Goal: Transaction & Acquisition: Obtain resource

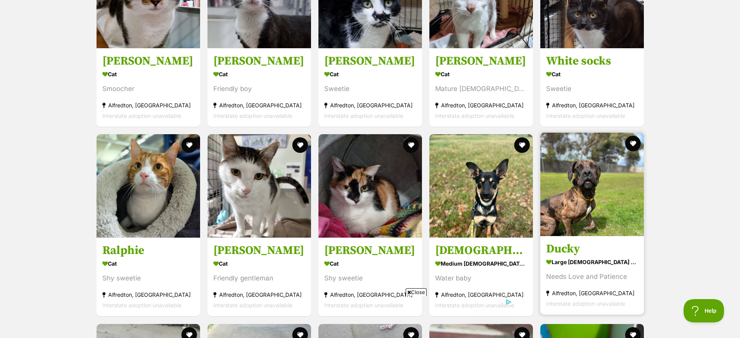
scroll to position [1266, 0]
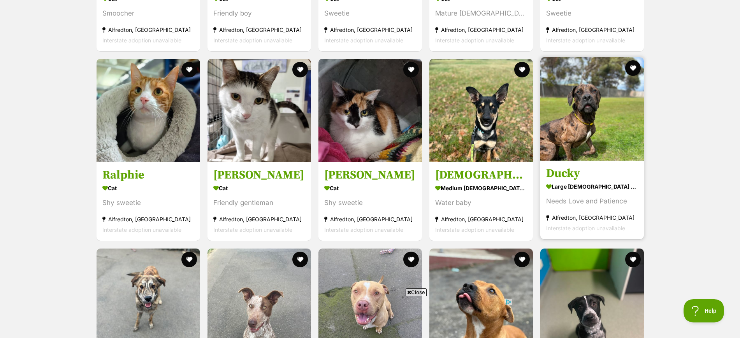
click at [611, 175] on h3 "Ducky" at bounding box center [592, 174] width 92 height 15
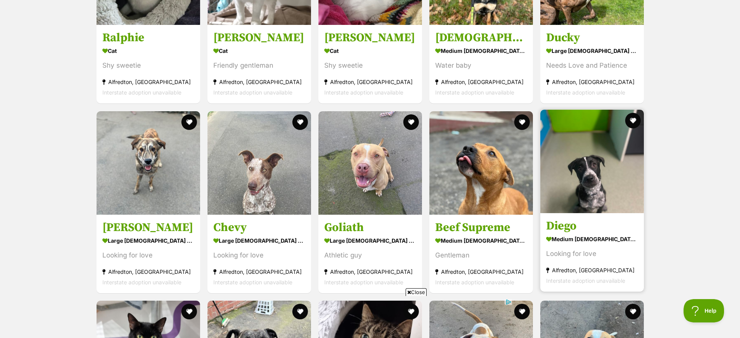
scroll to position [1412, 0]
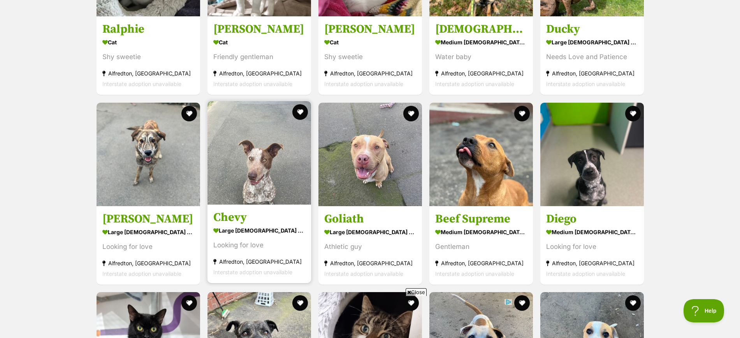
click at [258, 193] on img at bounding box center [260, 153] width 104 height 104
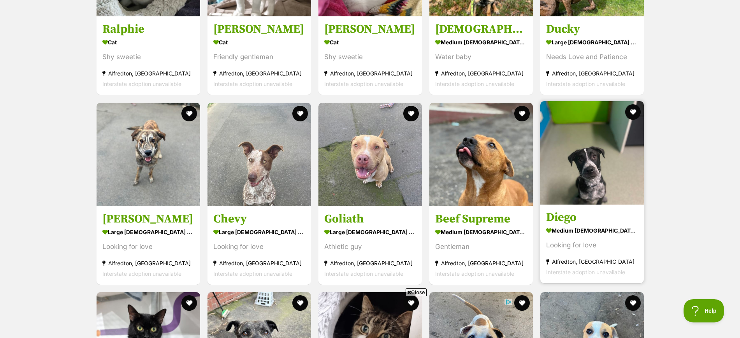
click at [570, 221] on h3 "Diego" at bounding box center [592, 217] width 92 height 15
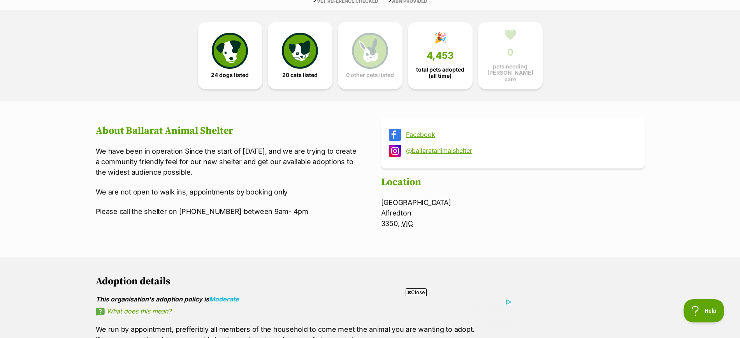
scroll to position [0, 0]
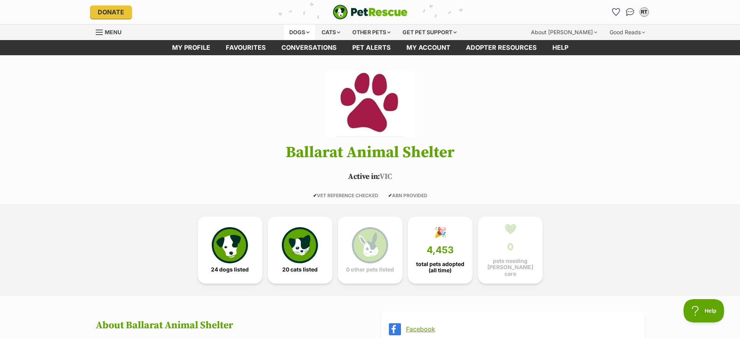
click at [294, 31] on div "Dogs" at bounding box center [299, 33] width 31 height 16
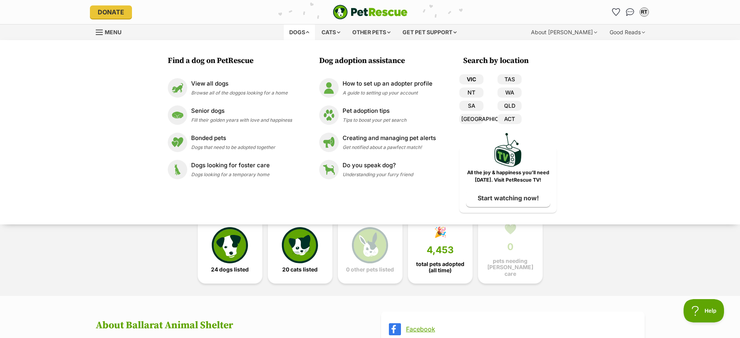
click at [481, 76] on link "VIC" at bounding box center [472, 79] width 24 height 10
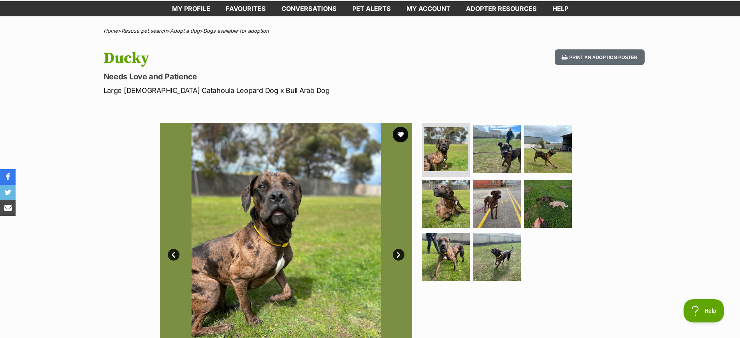
scroll to position [97, 0]
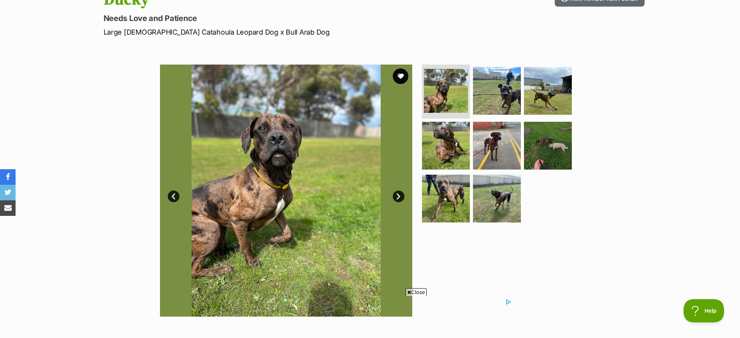
click at [399, 194] on link "Next" at bounding box center [399, 197] width 12 height 12
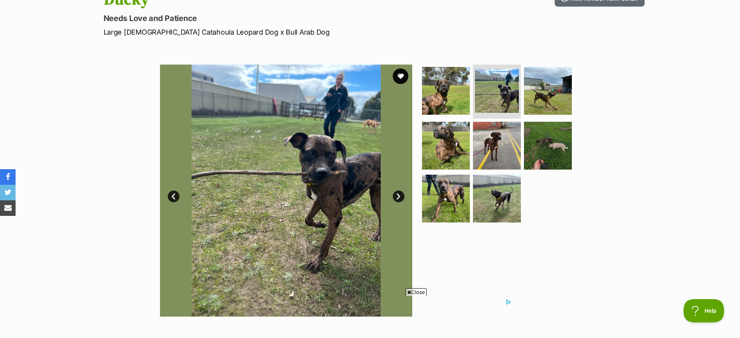
click at [399, 194] on link "Next" at bounding box center [399, 197] width 12 height 12
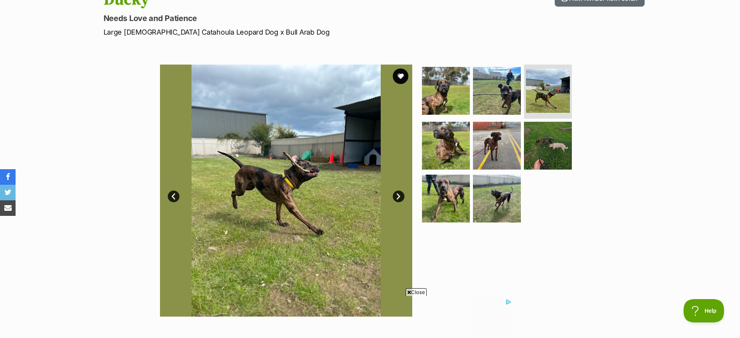
click at [399, 194] on link "Next" at bounding box center [399, 197] width 12 height 12
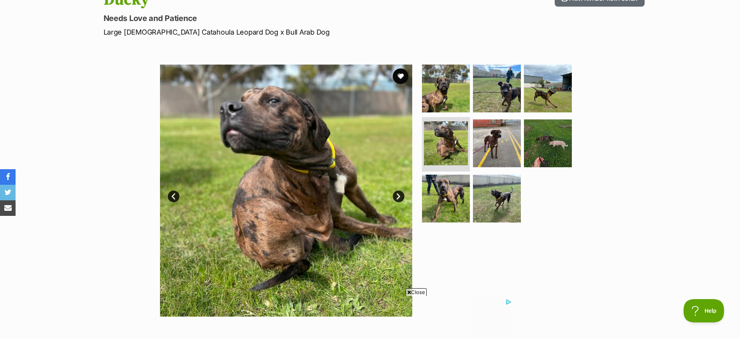
click at [399, 194] on link "Next" at bounding box center [399, 197] width 12 height 12
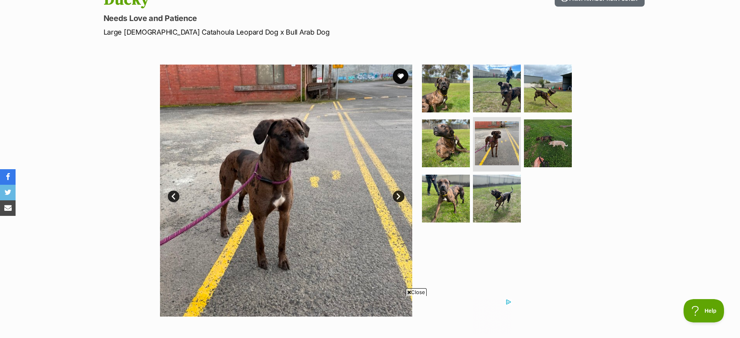
click at [399, 194] on link "Next" at bounding box center [399, 197] width 12 height 12
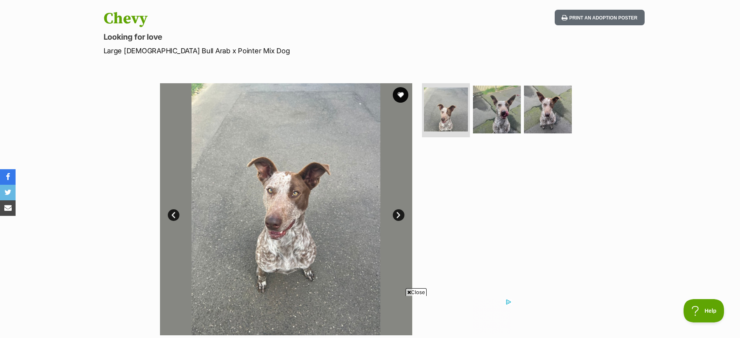
scroll to position [97, 0]
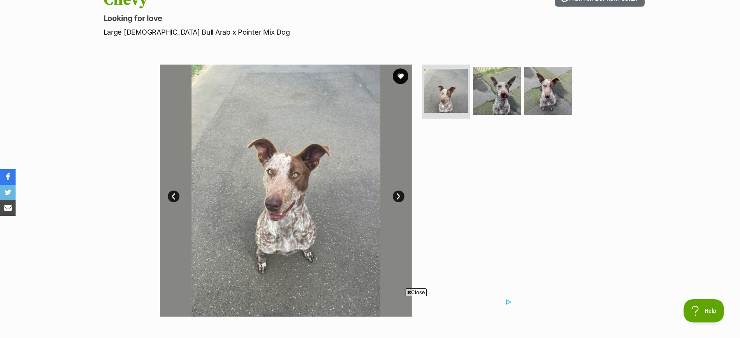
click at [398, 197] on link "Next" at bounding box center [399, 197] width 12 height 12
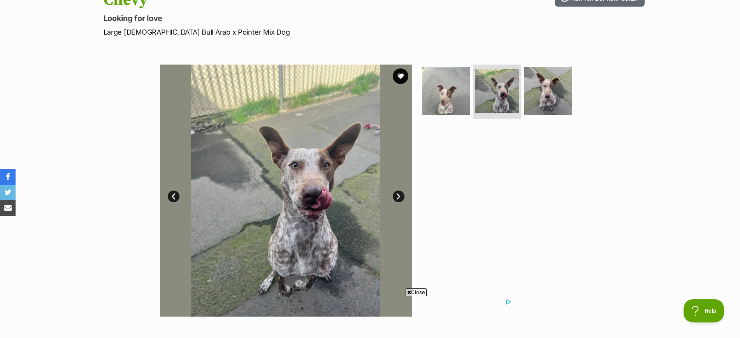
click at [399, 197] on link "Next" at bounding box center [399, 197] width 12 height 12
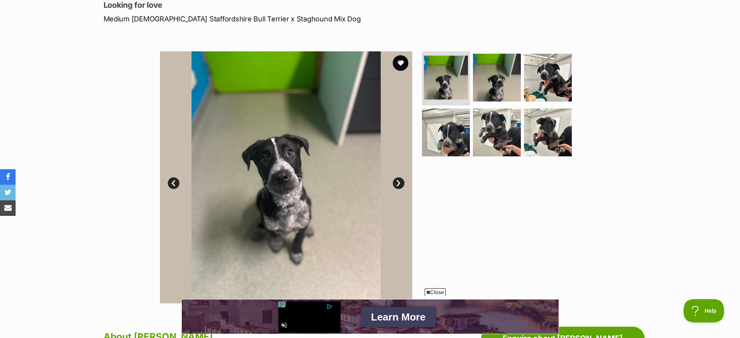
scroll to position [97, 0]
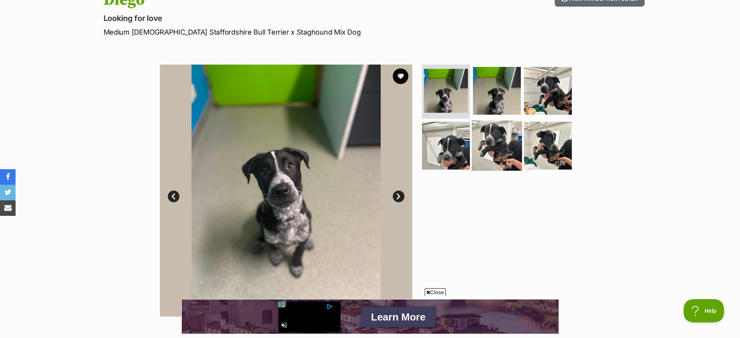
click at [487, 150] on img at bounding box center [497, 146] width 50 height 50
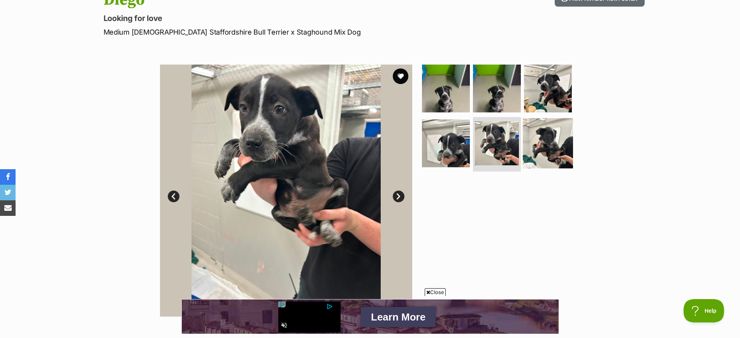
click at [534, 154] on img at bounding box center [548, 143] width 50 height 50
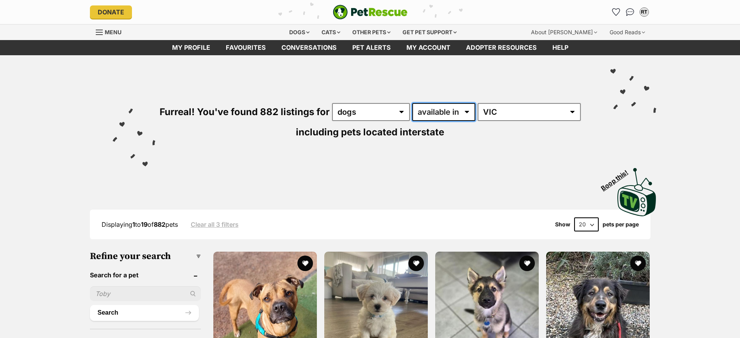
click at [439, 117] on select "available in located in" at bounding box center [443, 112] width 63 height 18
select select "disabled"
click at [413, 103] on select "available in located in" at bounding box center [443, 112] width 63 height 18
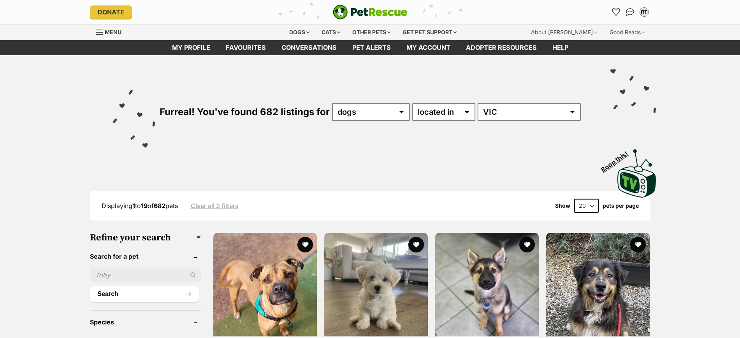
click at [592, 207] on select "20 40 60" at bounding box center [586, 206] width 25 height 14
select select "60"
click at [574, 199] on select "20 40 60" at bounding box center [586, 206] width 25 height 14
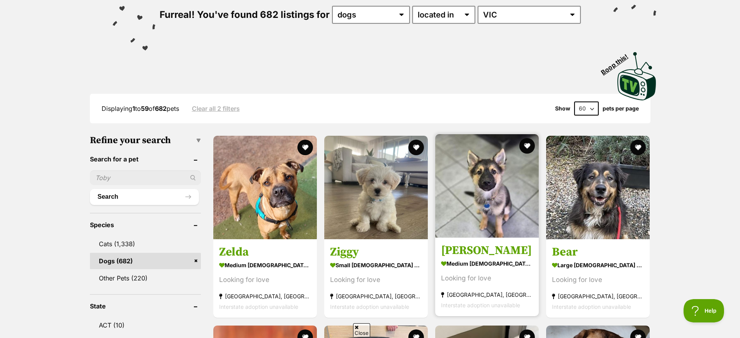
click at [477, 266] on strong "medium male Dog" at bounding box center [487, 264] width 92 height 11
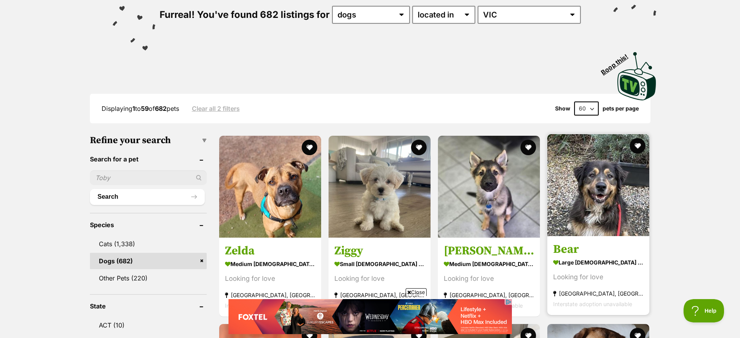
click at [583, 257] on link "Bear large male Dog Looking for love Burwood East, VIC Interstate adoption unav…" at bounding box center [599, 275] width 102 height 79
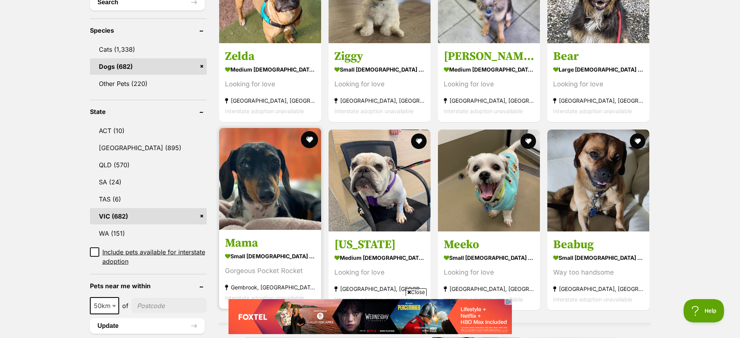
click at [309, 141] on button "favourite" at bounding box center [309, 139] width 17 height 17
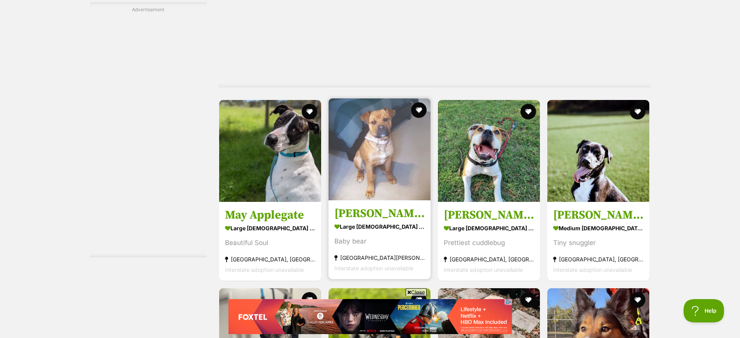
scroll to position [1606, 0]
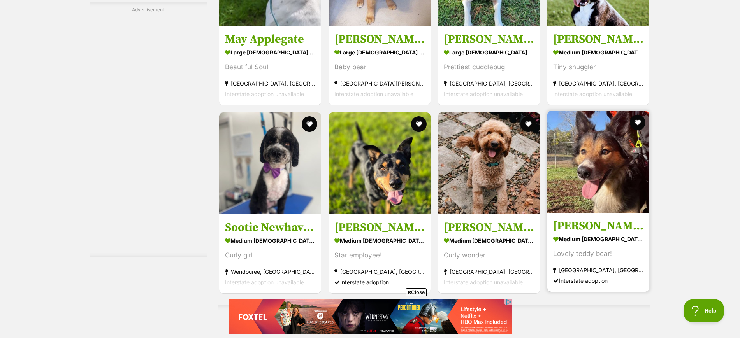
click at [609, 210] on img at bounding box center [599, 162] width 102 height 102
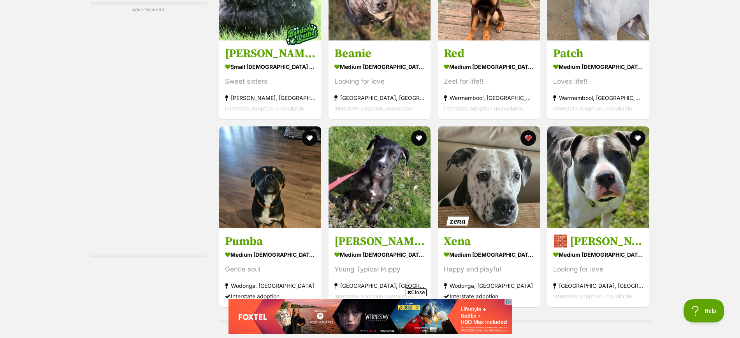
scroll to position [0, 0]
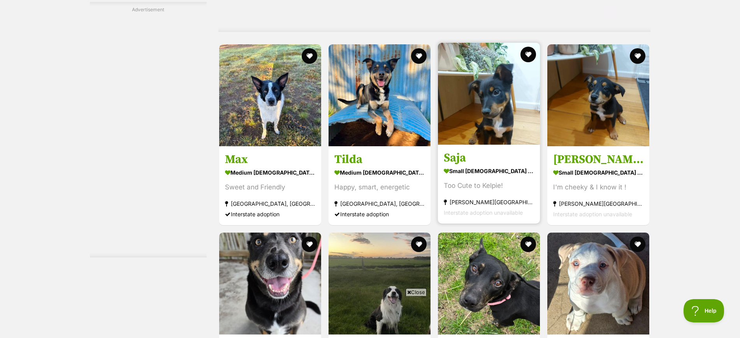
click at [486, 176] on strong "small [DEMOGRAPHIC_DATA] Dog" at bounding box center [489, 171] width 90 height 11
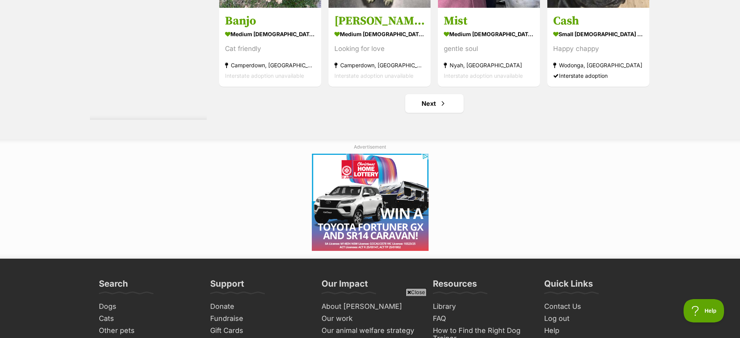
scroll to position [4040, 0]
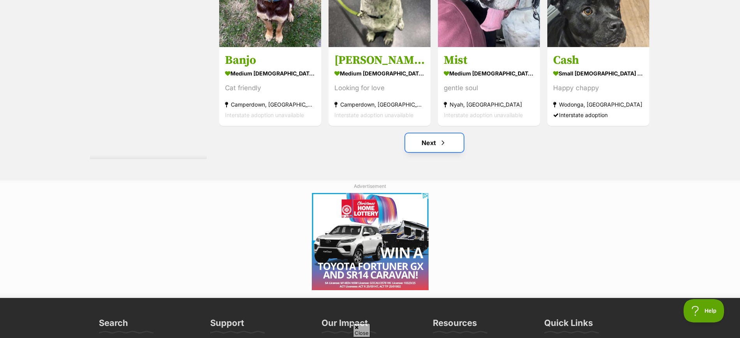
click at [431, 148] on link "Next" at bounding box center [434, 143] width 58 height 19
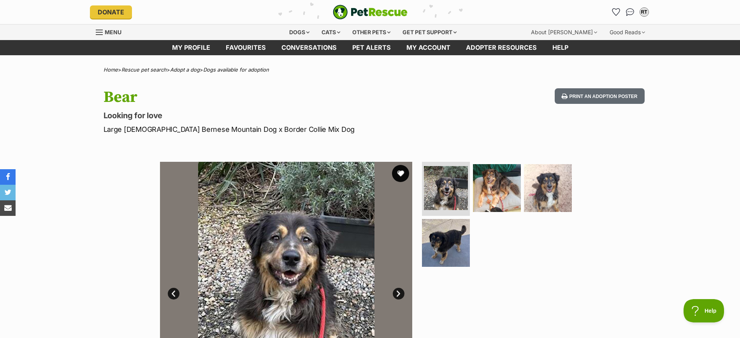
click at [398, 173] on button "favourite" at bounding box center [400, 173] width 17 height 17
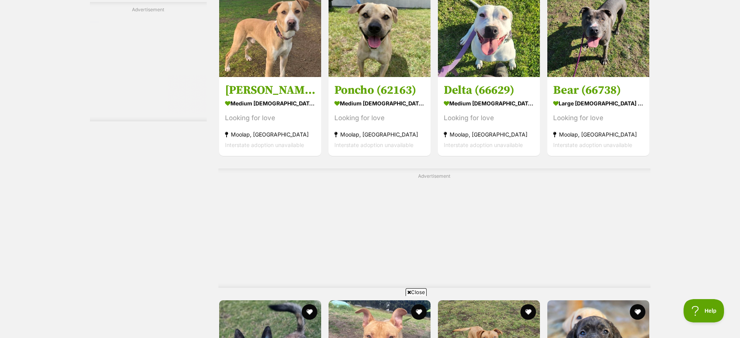
scroll to position [3164, 0]
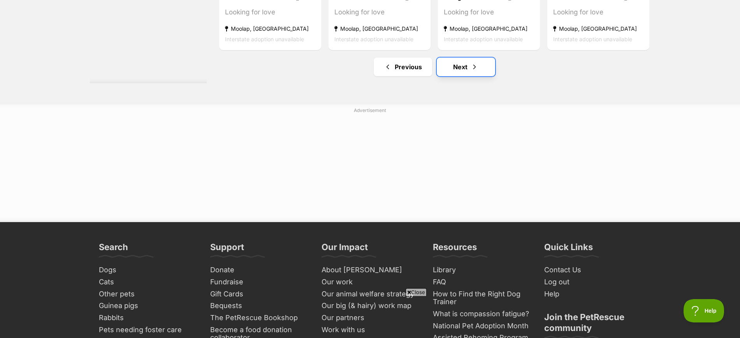
click at [467, 68] on link "Next" at bounding box center [466, 67] width 58 height 19
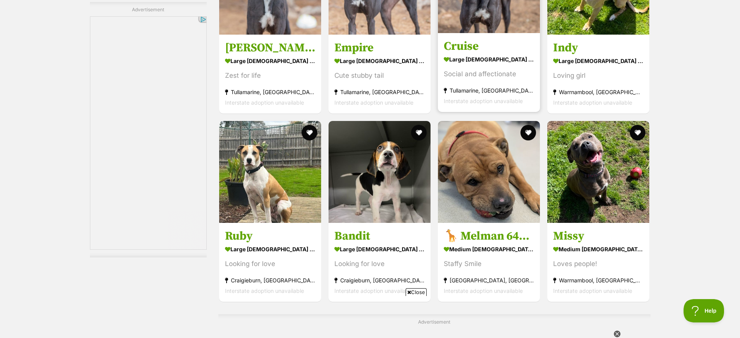
scroll to position [3651, 0]
